Goal: Task Accomplishment & Management: Manage account settings

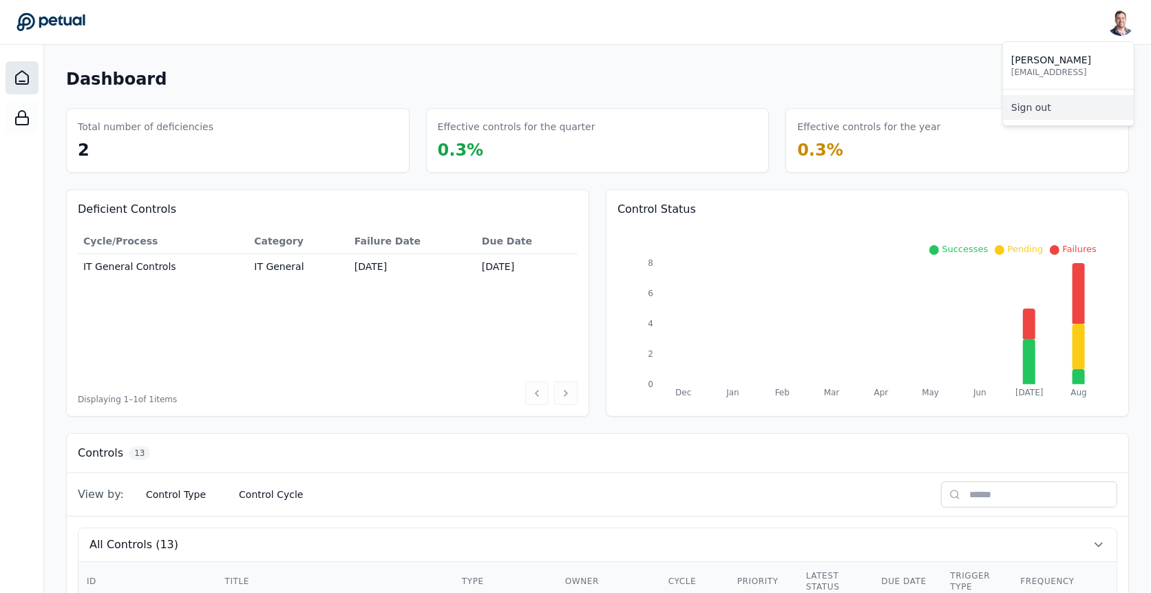
click at [1081, 110] on link "Sign out" at bounding box center [1068, 107] width 131 height 25
